Goal: Task Accomplishment & Management: Complete application form

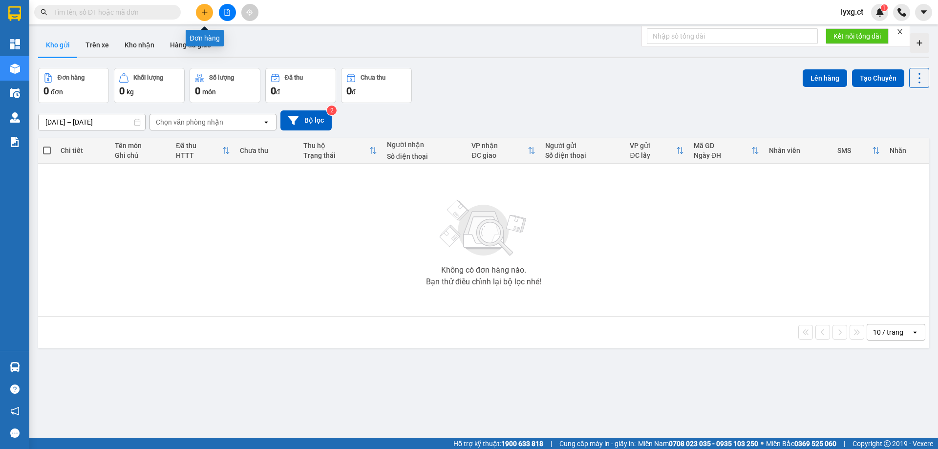
click at [204, 14] on icon "plus" at bounding box center [204, 12] width 7 height 7
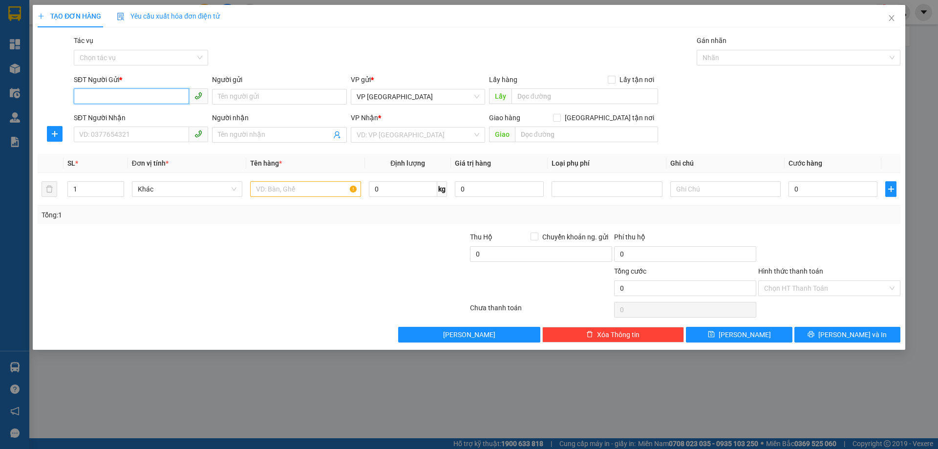
click at [158, 92] on input "SĐT Người Gửi *" at bounding box center [131, 96] width 115 height 16
click at [432, 136] on input "search" at bounding box center [415, 135] width 116 height 15
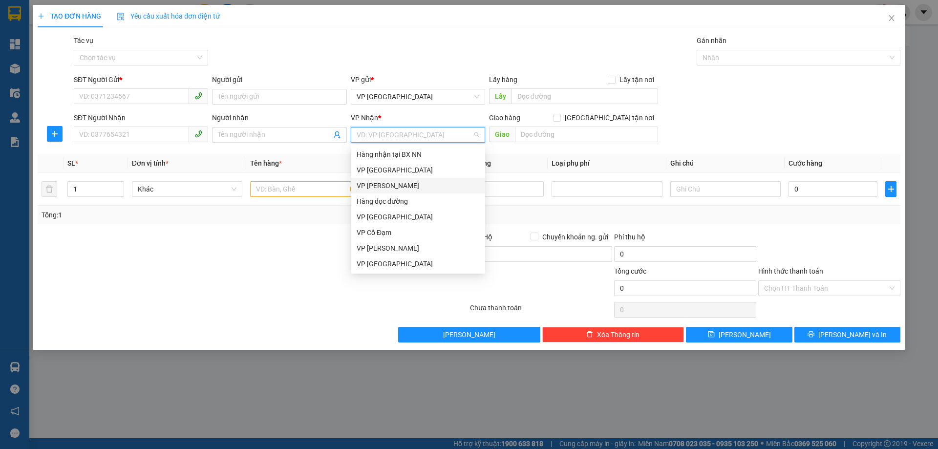
click at [378, 185] on div "VP [PERSON_NAME]" at bounding box center [418, 185] width 123 height 11
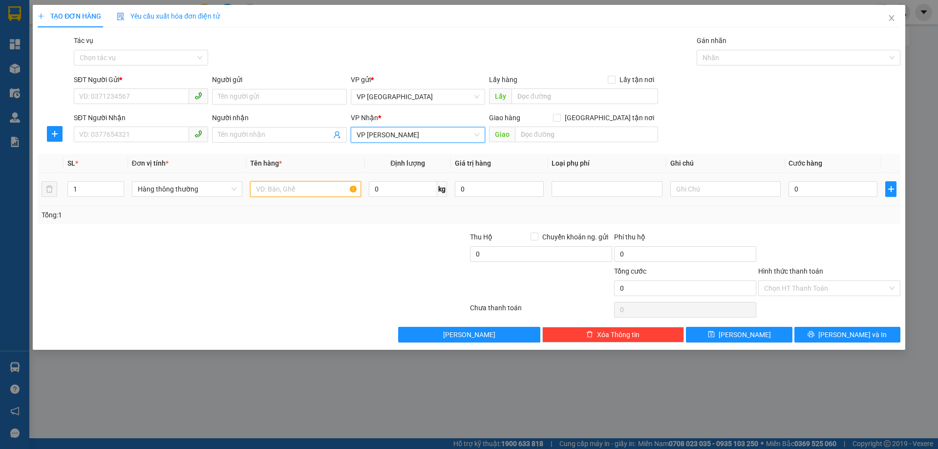
click at [329, 189] on input "text" at bounding box center [305, 189] width 110 height 16
type input "1 xốp tp"
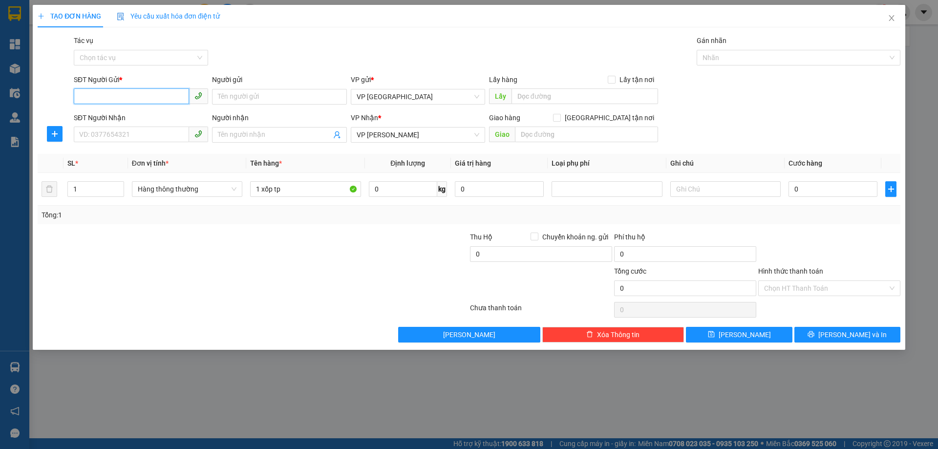
click at [115, 96] on input "SĐT Người Gửi *" at bounding box center [131, 96] width 115 height 16
type input "0976667298"
drag, startPoint x: 136, startPoint y: 134, endPoint x: 142, endPoint y: 132, distance: 6.8
click at [136, 134] on input "SĐT Người Nhận" at bounding box center [131, 135] width 115 height 16
click at [273, 137] on input "Người nhận" at bounding box center [274, 134] width 113 height 11
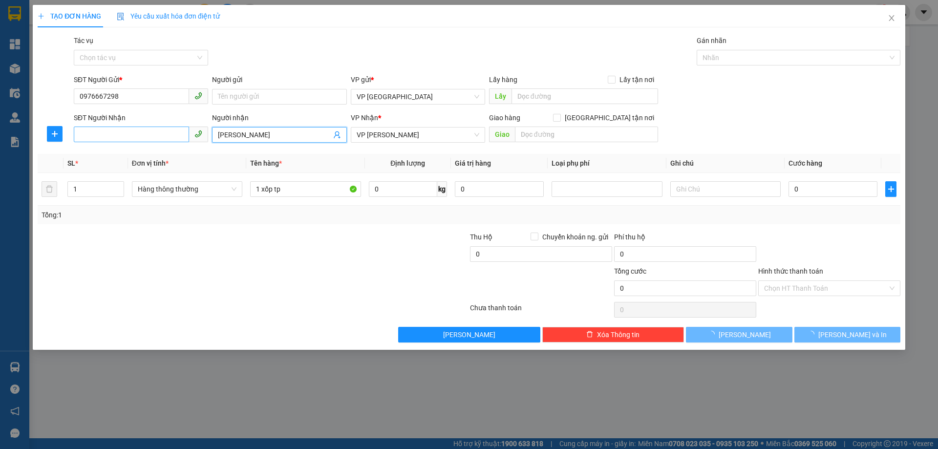
type input "[PERSON_NAME]"
click at [161, 138] on input "SĐT Người Nhận" at bounding box center [131, 135] width 115 height 16
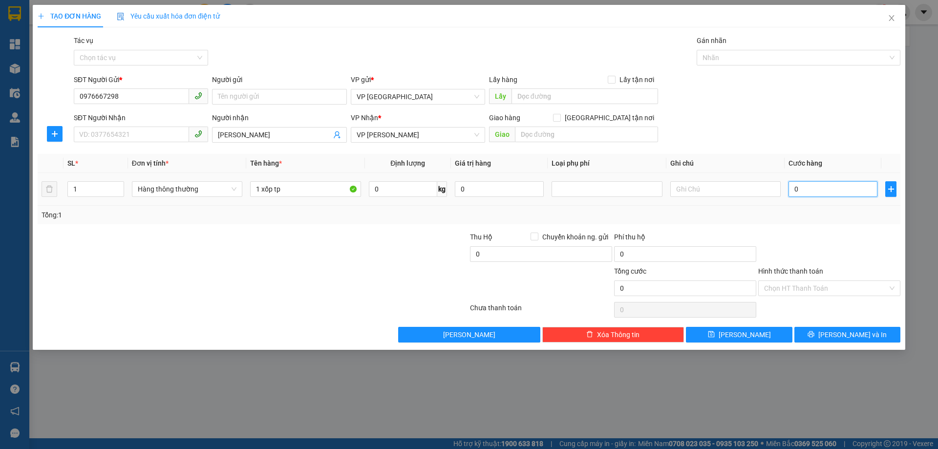
click at [822, 188] on input "0" at bounding box center [833, 189] width 89 height 16
type input "4"
type input "40"
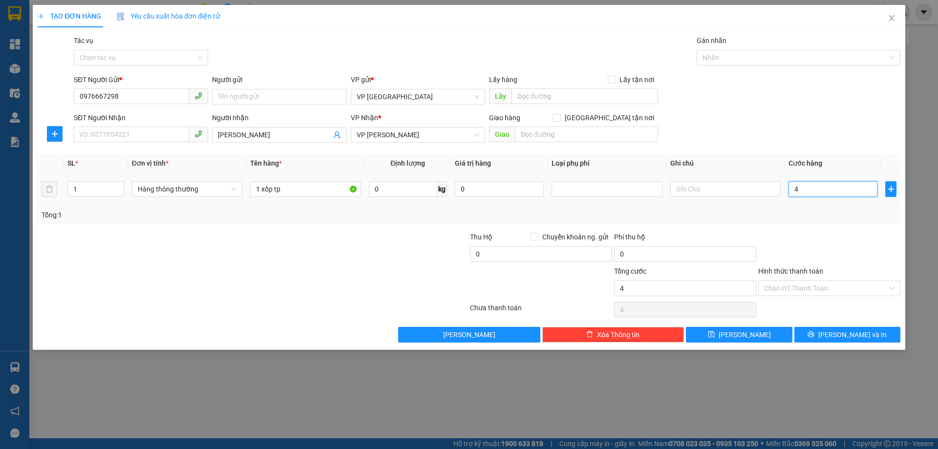
type input "40"
type input "40.000"
click at [810, 221] on div "Tổng: 1" at bounding box center [469, 215] width 863 height 19
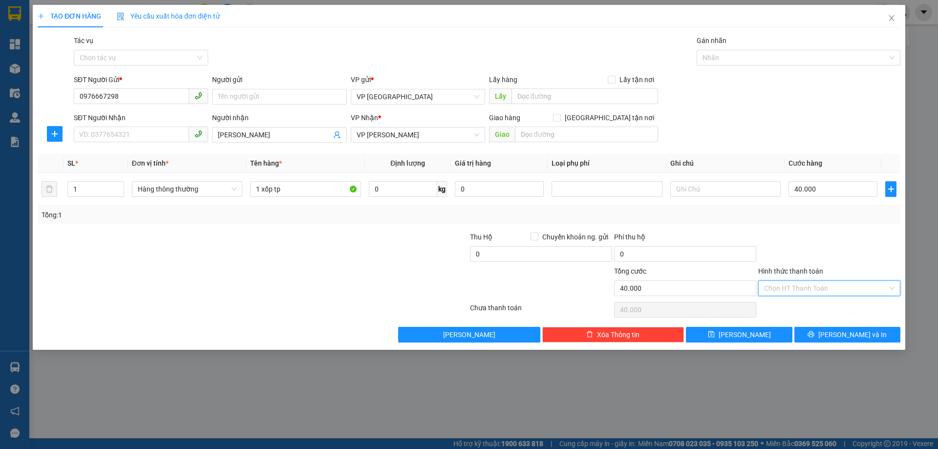
click at [801, 294] on input "Hình thức thanh toán" at bounding box center [826, 288] width 124 height 15
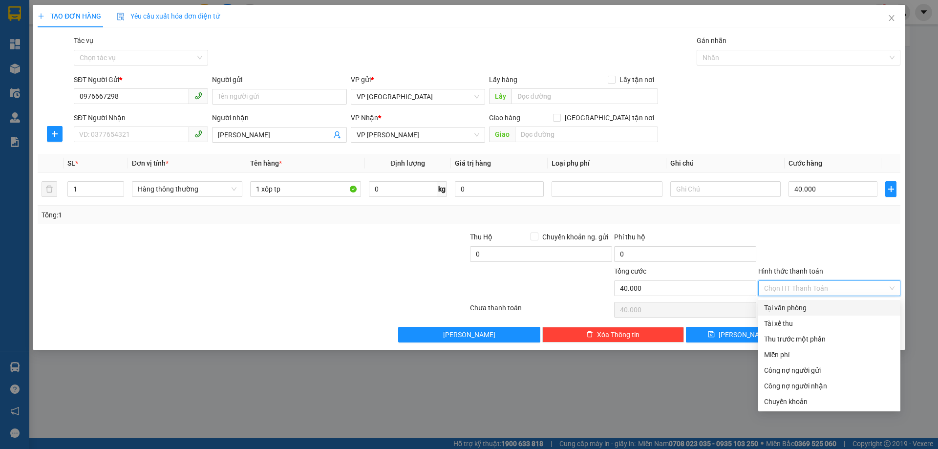
click at [796, 305] on div "Tại văn phòng" at bounding box center [829, 307] width 130 height 11
type input "0"
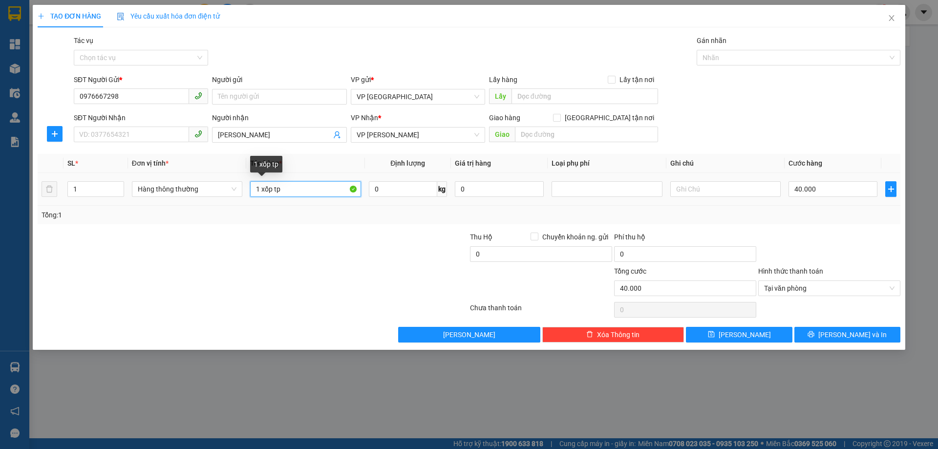
drag, startPoint x: 291, startPoint y: 191, endPoint x: 101, endPoint y: 204, distance: 191.0
click at [101, 204] on tr "1 Hàng thông thường 1 xốp tp 0 kg 0 40.000" at bounding box center [469, 189] width 863 height 33
type input "1 XỐP TP"
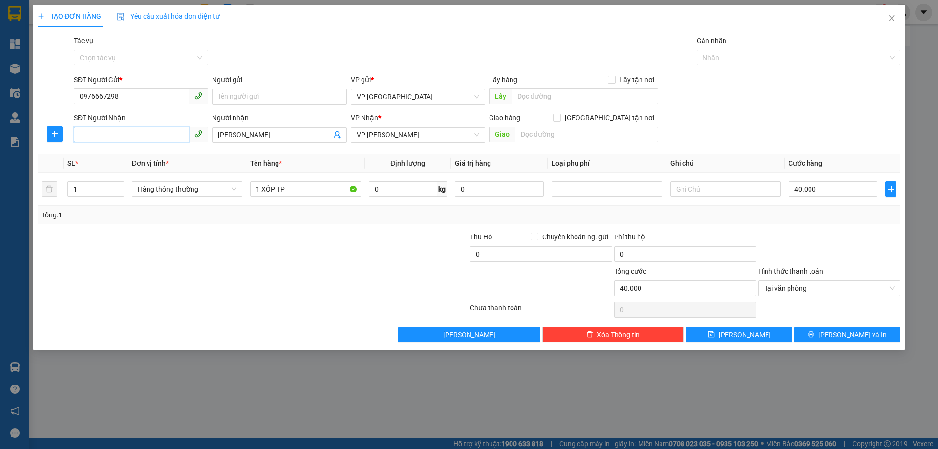
click at [152, 137] on input "SĐT Người Nhận" at bounding box center [131, 135] width 115 height 16
type input "0369870090"
click at [765, 182] on input "text" at bounding box center [725, 189] width 110 height 16
click at [718, 190] on input "SHIP HN (SPOOS NHÀ 10, NGÕ 215" at bounding box center [725, 189] width 110 height 16
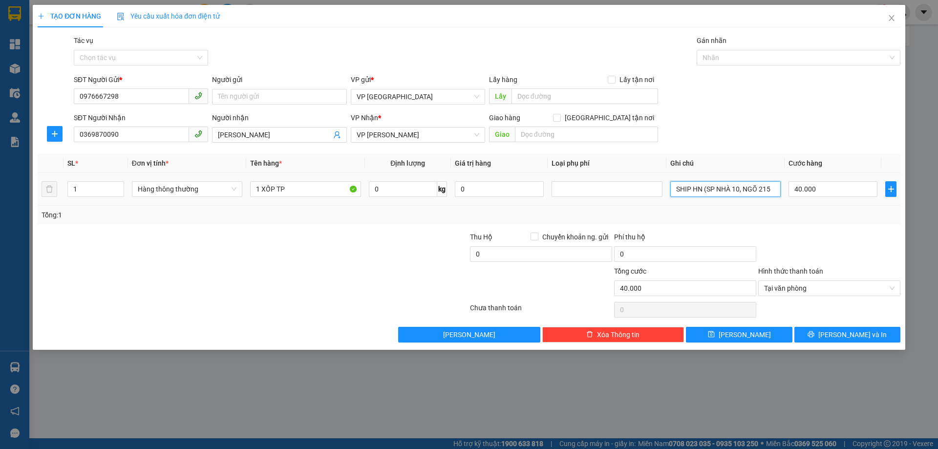
scroll to position [0, 0]
click at [775, 188] on input "SHIP HN (SỐ NHÀ 10, NGÕ 215" at bounding box center [725, 189] width 110 height 16
click at [710, 190] on input "SHIP HN ([STREET_ADDRESS])" at bounding box center [725, 189] width 110 height 16
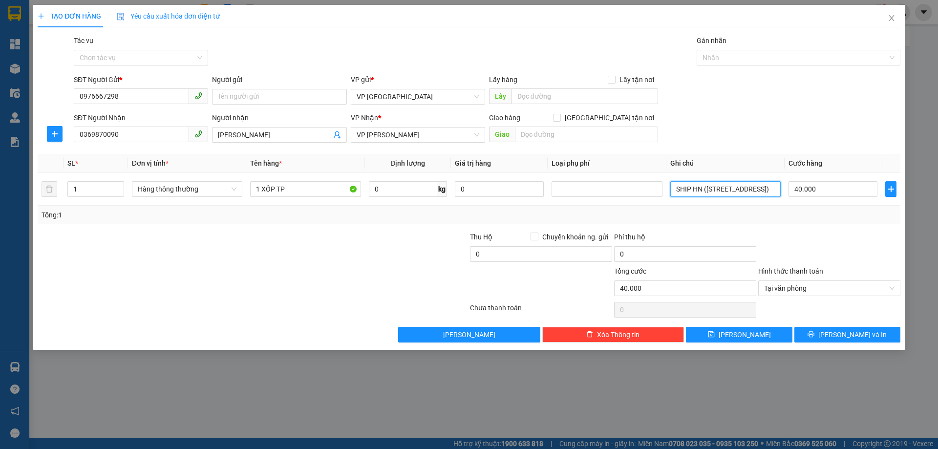
type input "SHIP HN ([STREET_ADDRESS])"
click at [834, 190] on input "40.000" at bounding box center [833, 189] width 89 height 16
click at [891, 17] on icon "close" at bounding box center [892, 18] width 8 height 8
